Goal: Browse casually

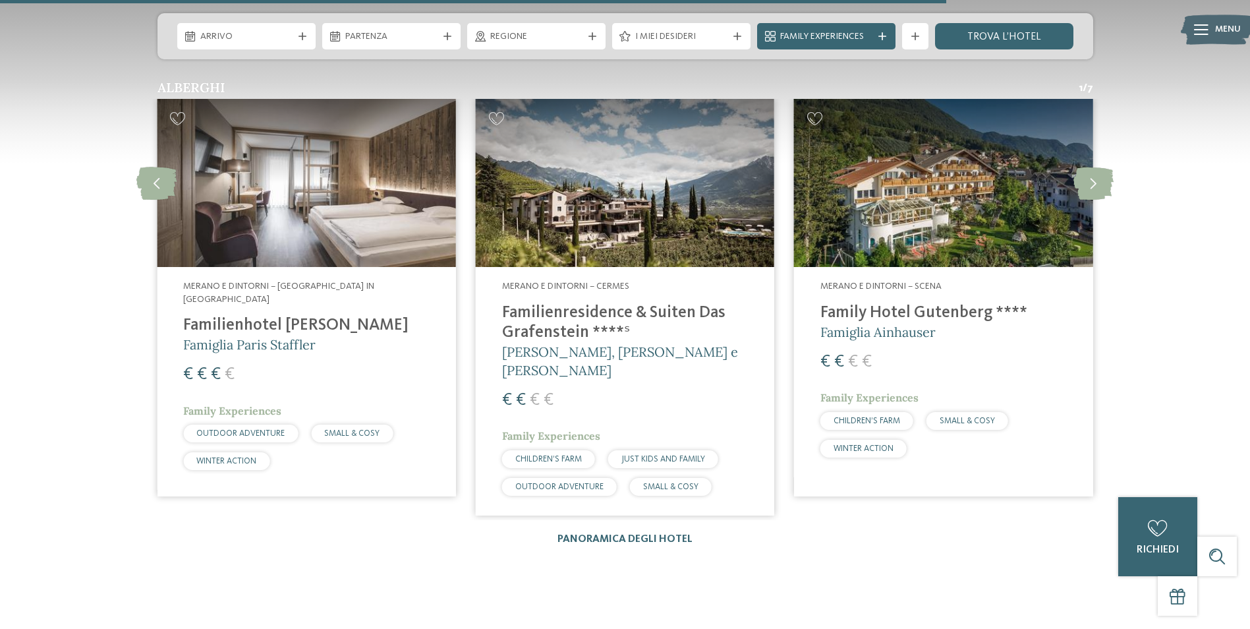
scroll to position [1977, 0]
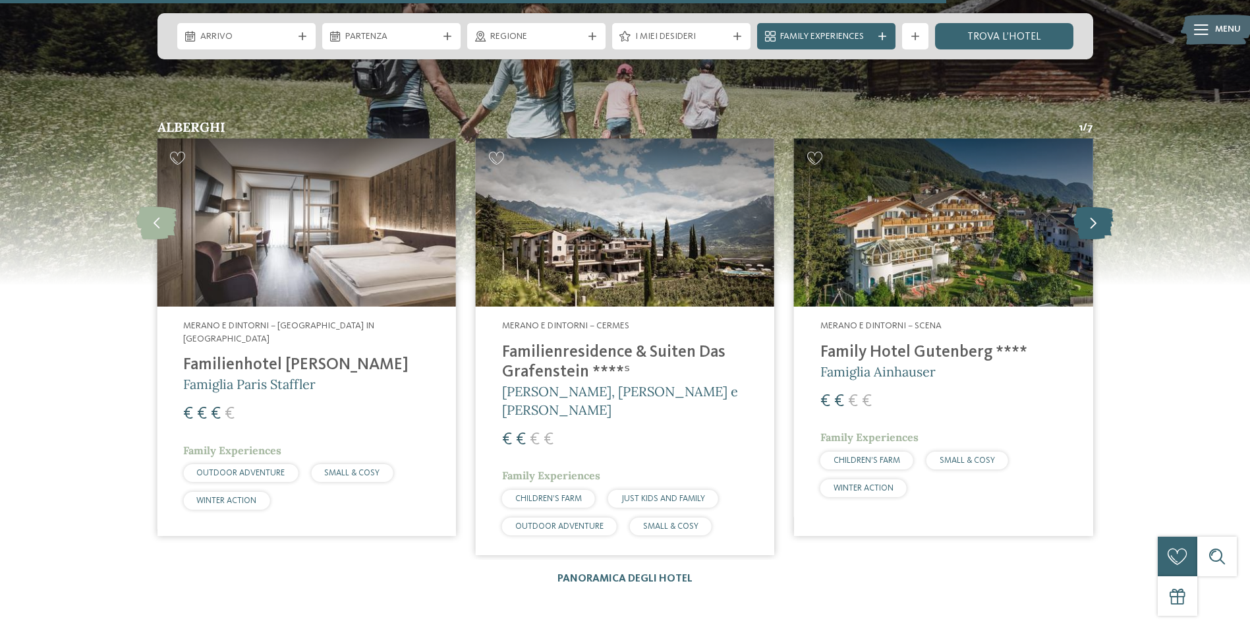
click at [1102, 206] on icon at bounding box center [1093, 222] width 40 height 33
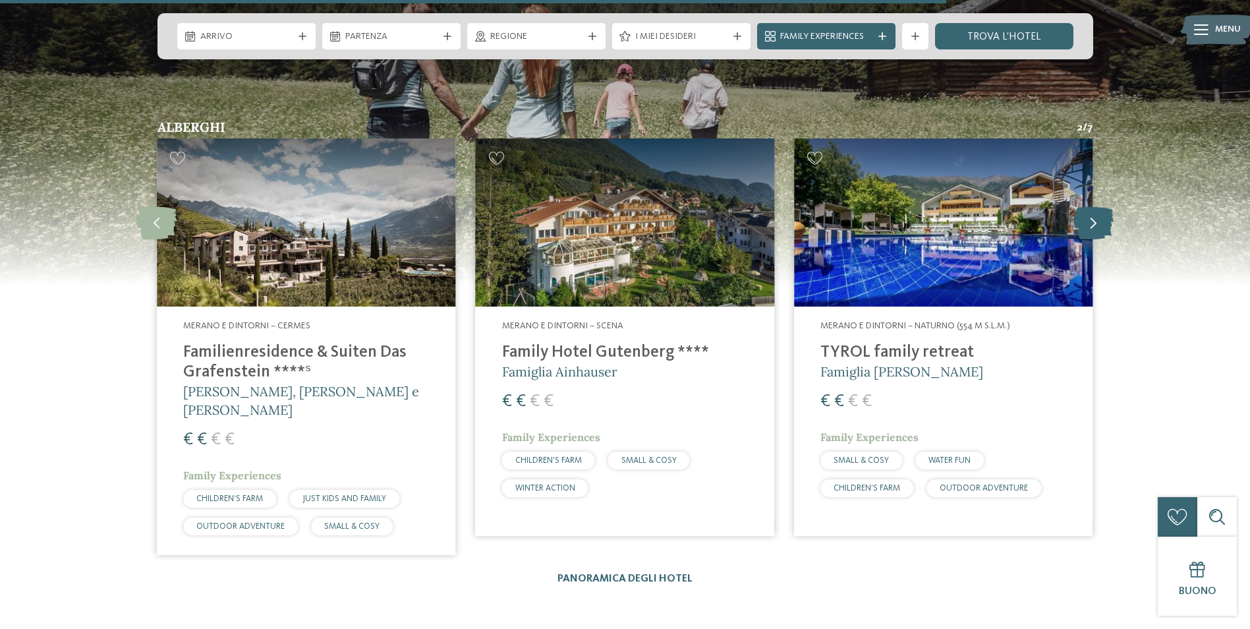
click at [1102, 206] on icon at bounding box center [1093, 222] width 40 height 33
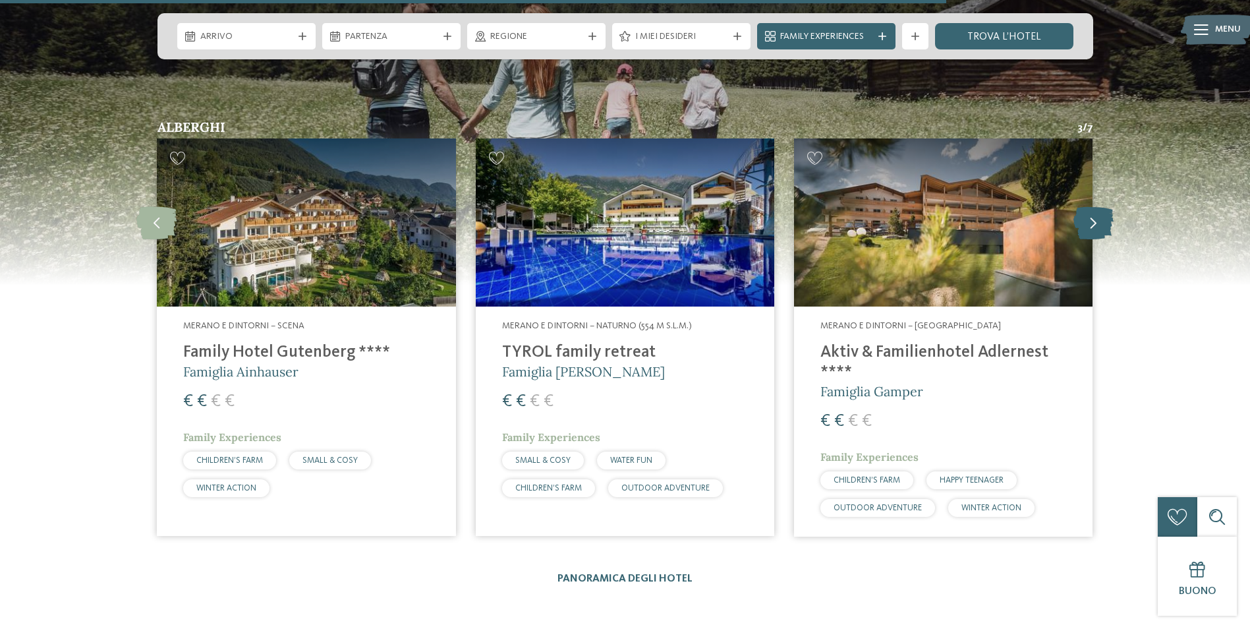
click at [1102, 206] on icon at bounding box center [1093, 222] width 40 height 33
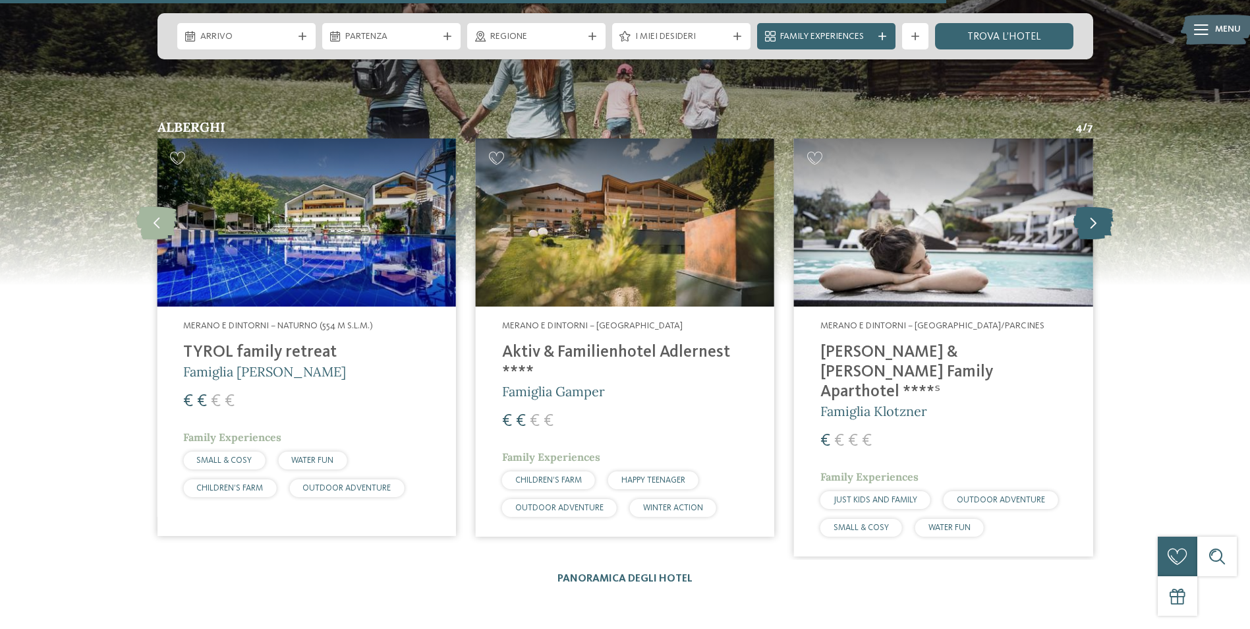
click at [1102, 206] on icon at bounding box center [1093, 222] width 40 height 33
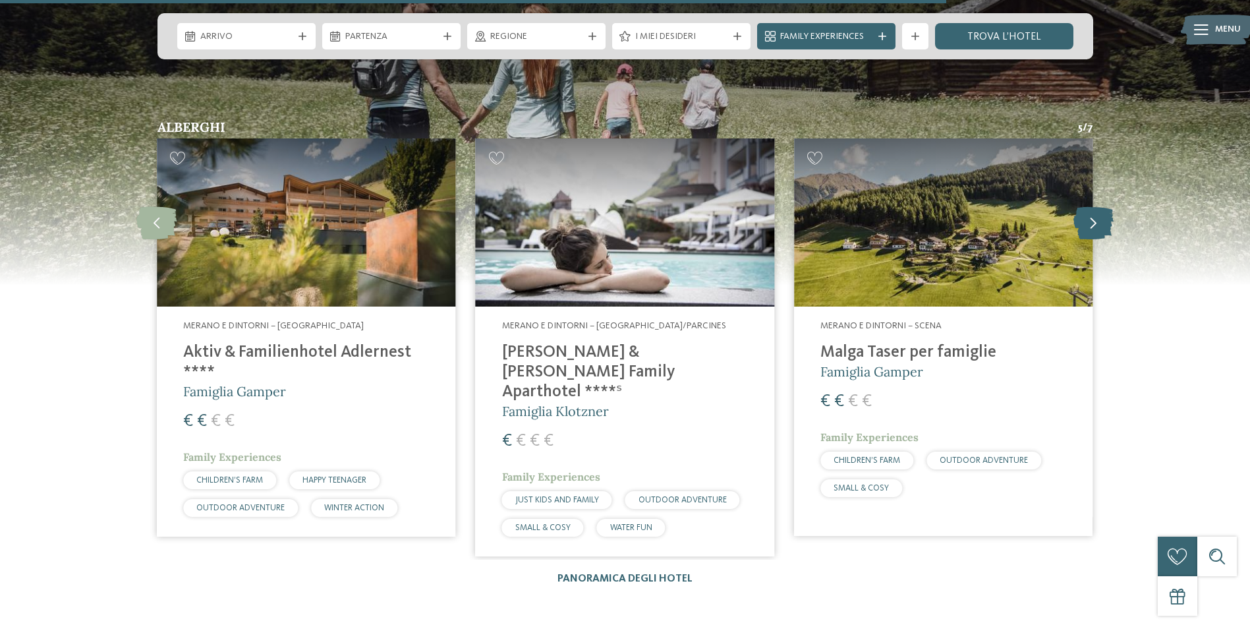
click at [1102, 206] on icon at bounding box center [1093, 222] width 40 height 33
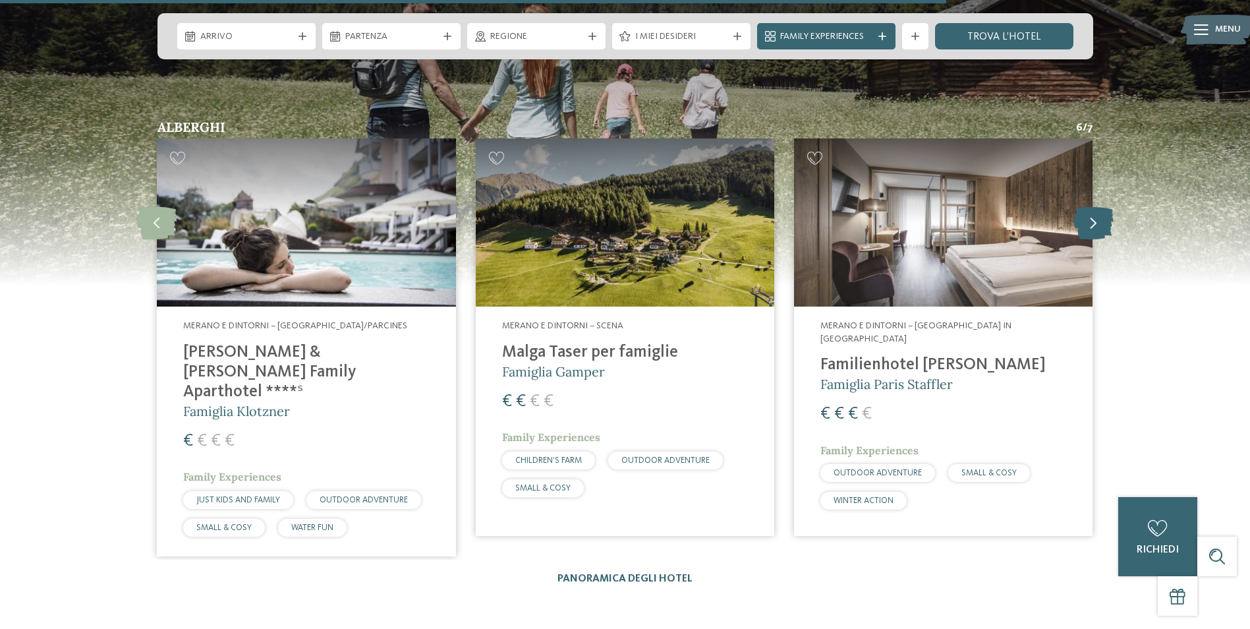
click at [1102, 206] on icon at bounding box center [1093, 222] width 40 height 33
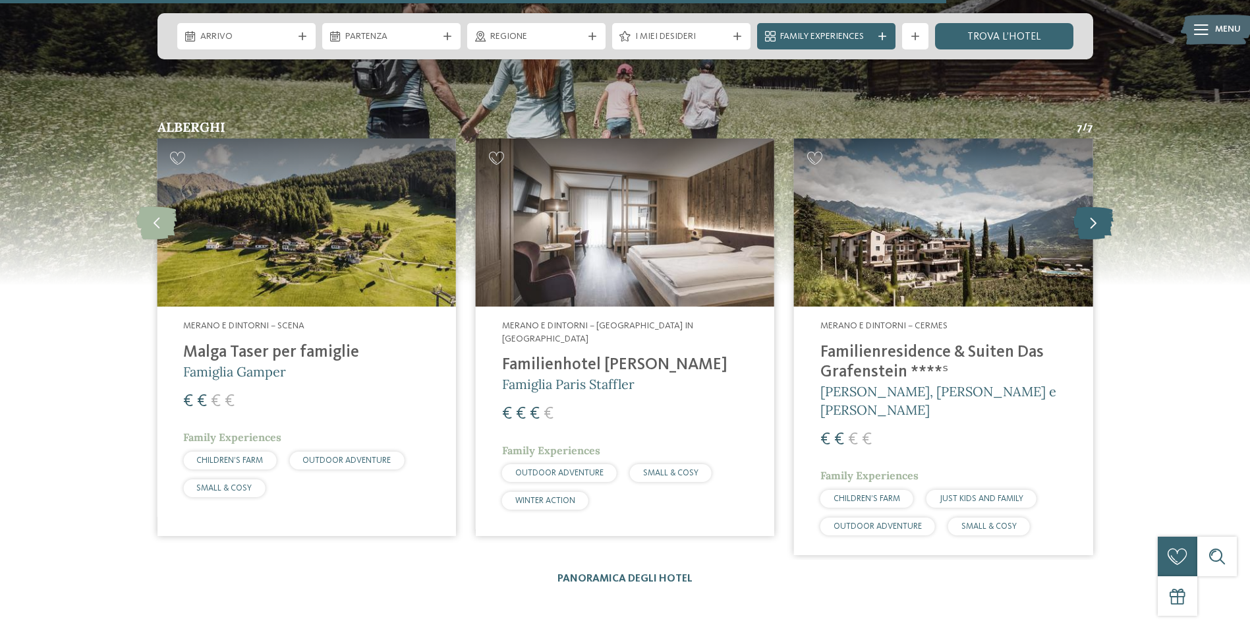
click at [1102, 206] on icon at bounding box center [1093, 222] width 40 height 33
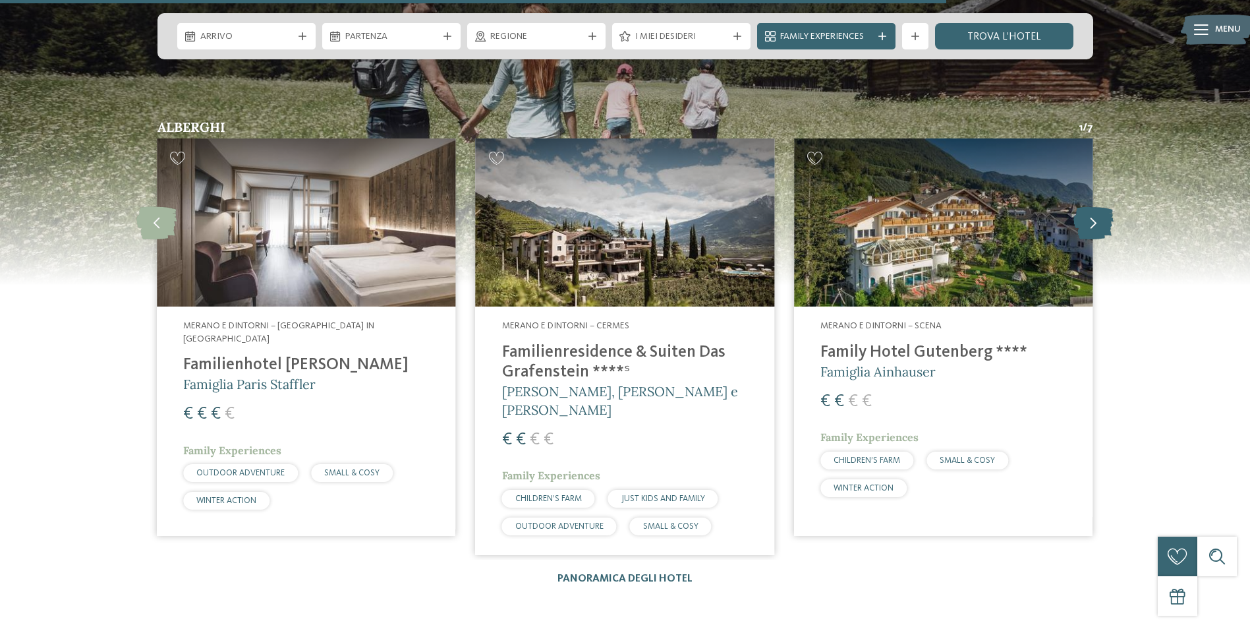
click at [1102, 206] on icon at bounding box center [1093, 222] width 40 height 33
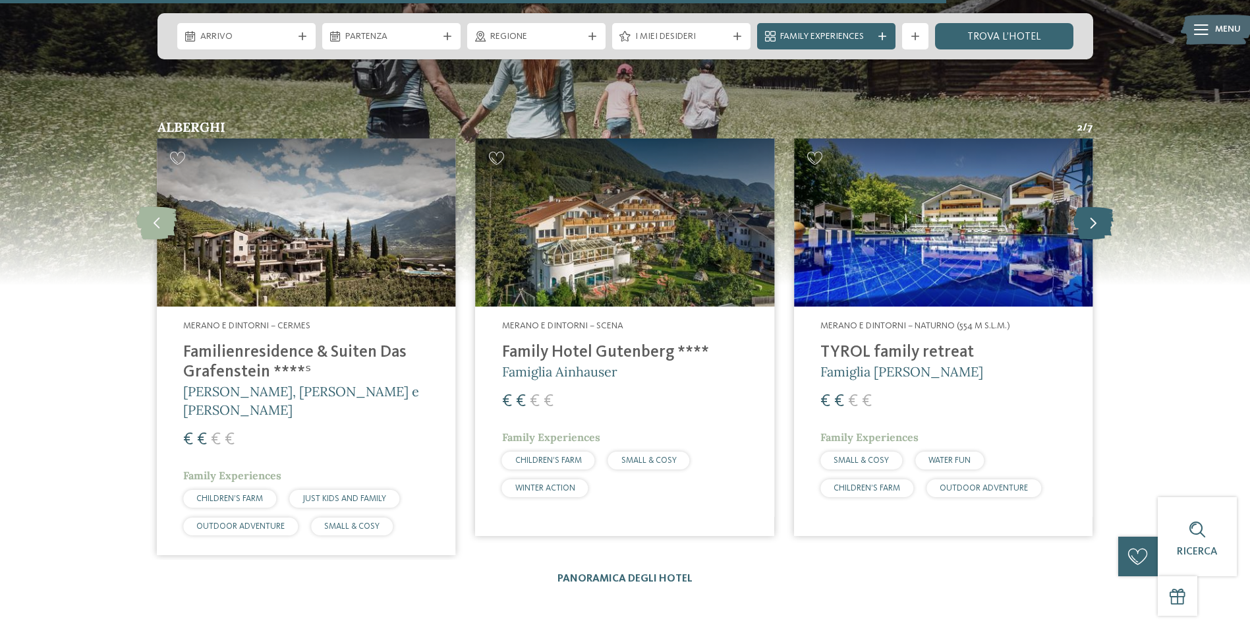
click at [1102, 206] on icon at bounding box center [1093, 222] width 40 height 33
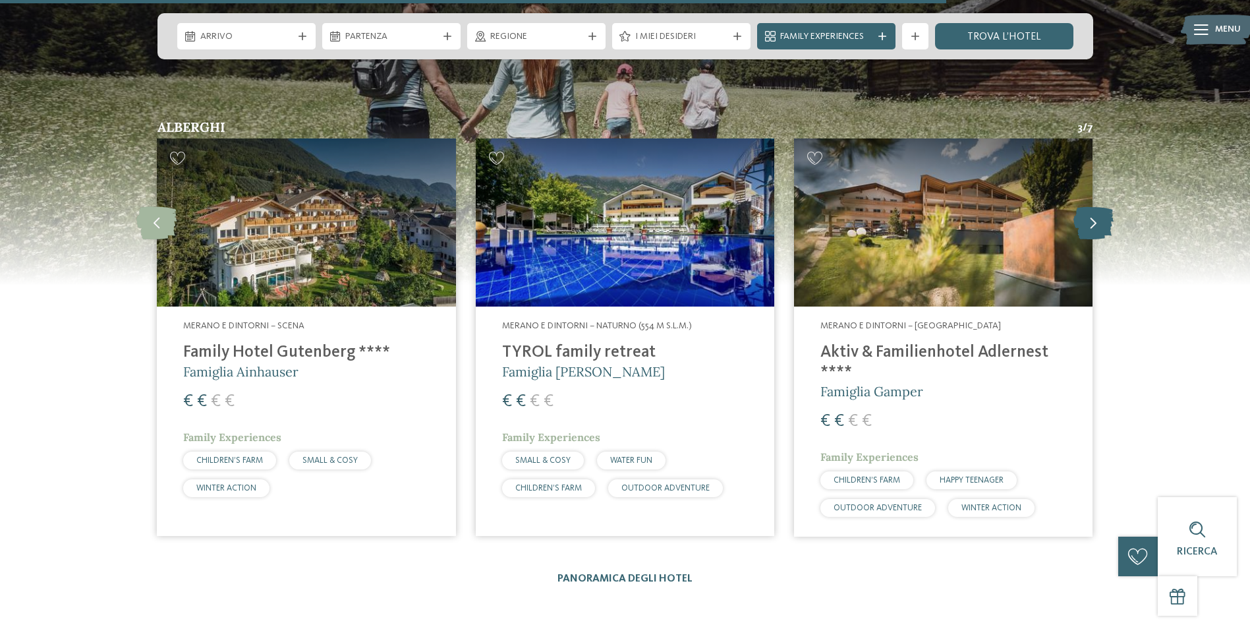
click at [1102, 206] on icon at bounding box center [1093, 222] width 40 height 33
